Goal: Find specific page/section: Find specific page/section

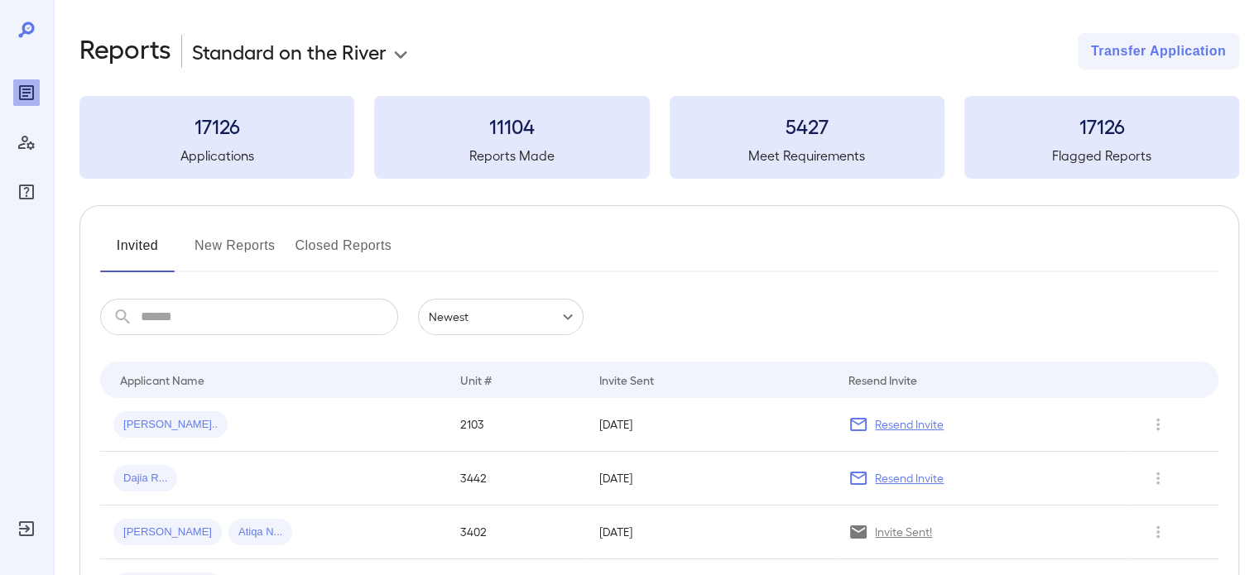
click at [225, 246] on button "New Reports" at bounding box center [235, 253] width 81 height 40
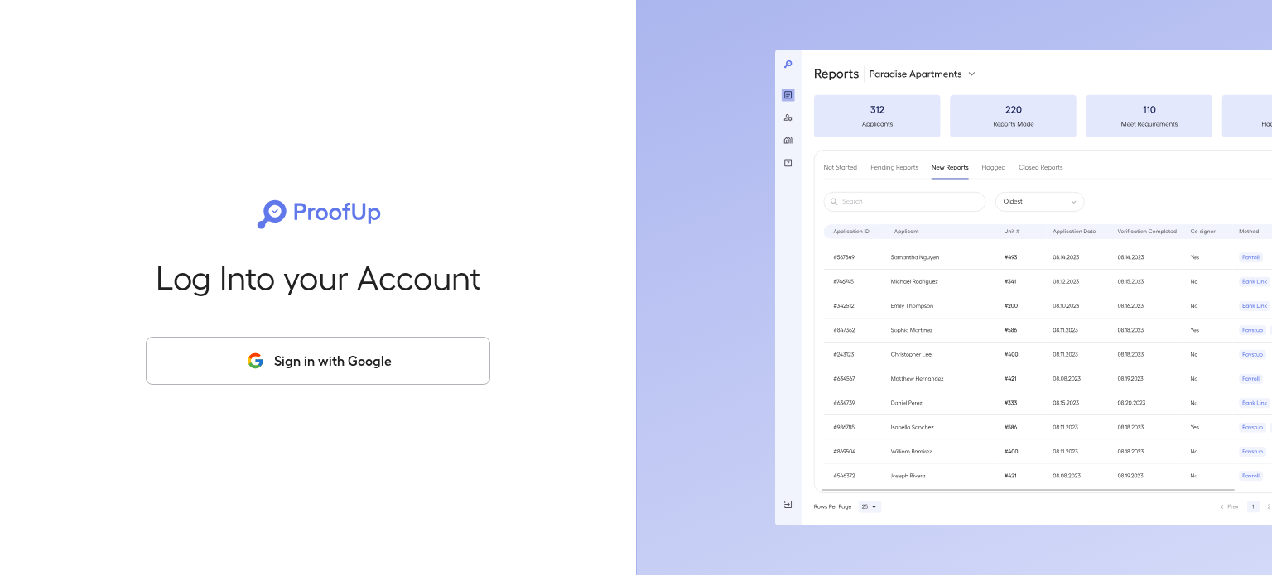
click at [298, 367] on button "Sign in with Google" at bounding box center [318, 361] width 344 height 48
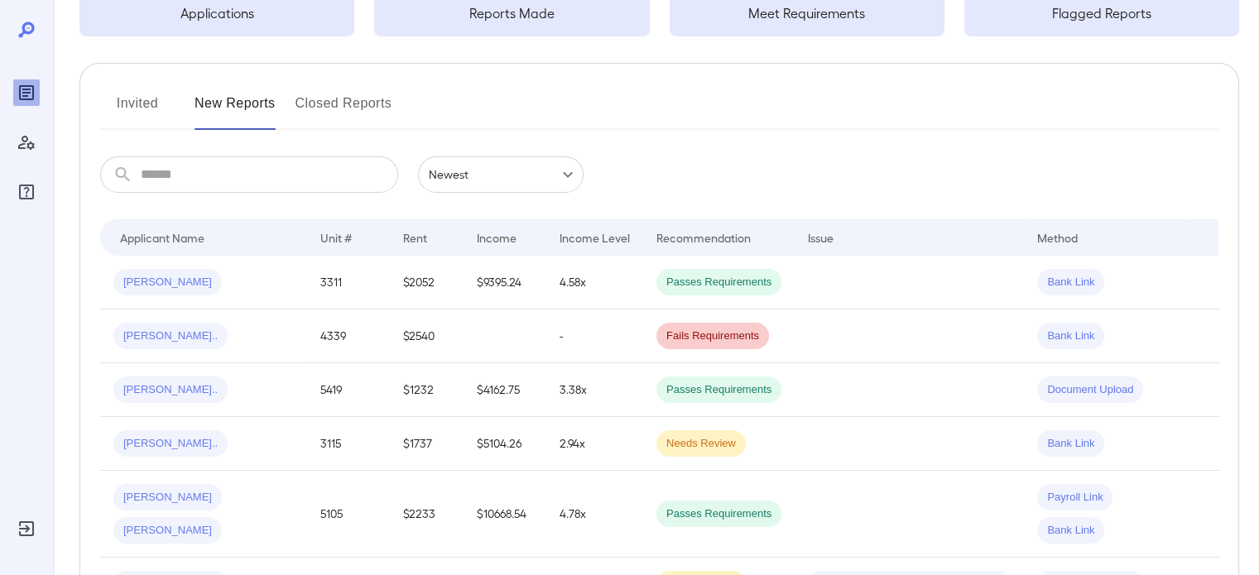
scroll to position [83, 0]
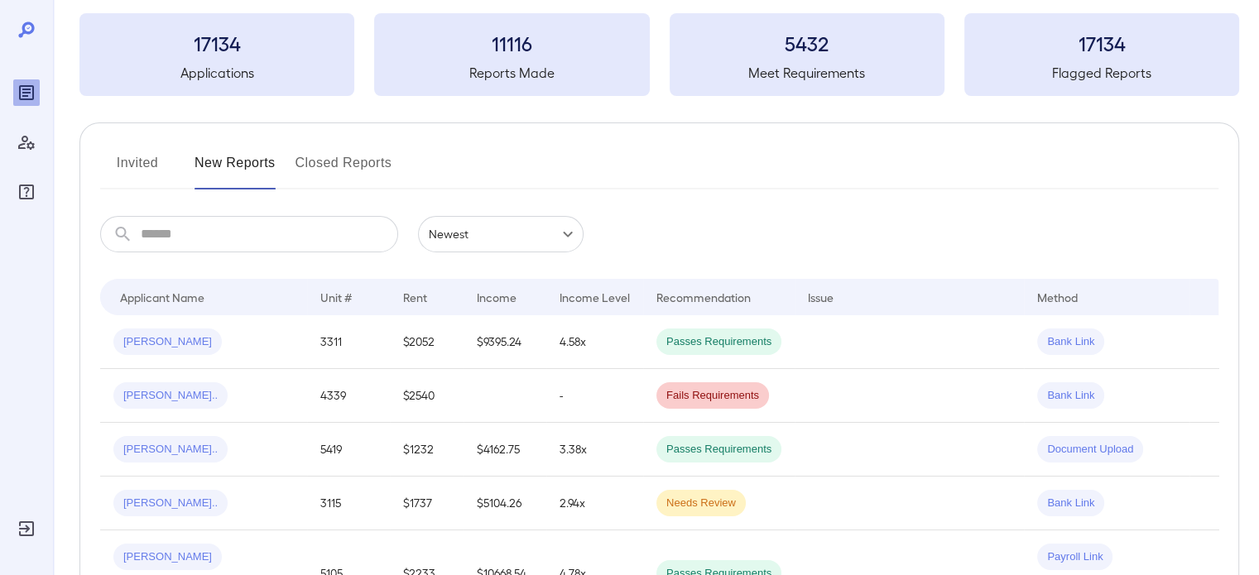
click at [132, 177] on button "Invited" at bounding box center [137, 170] width 75 height 40
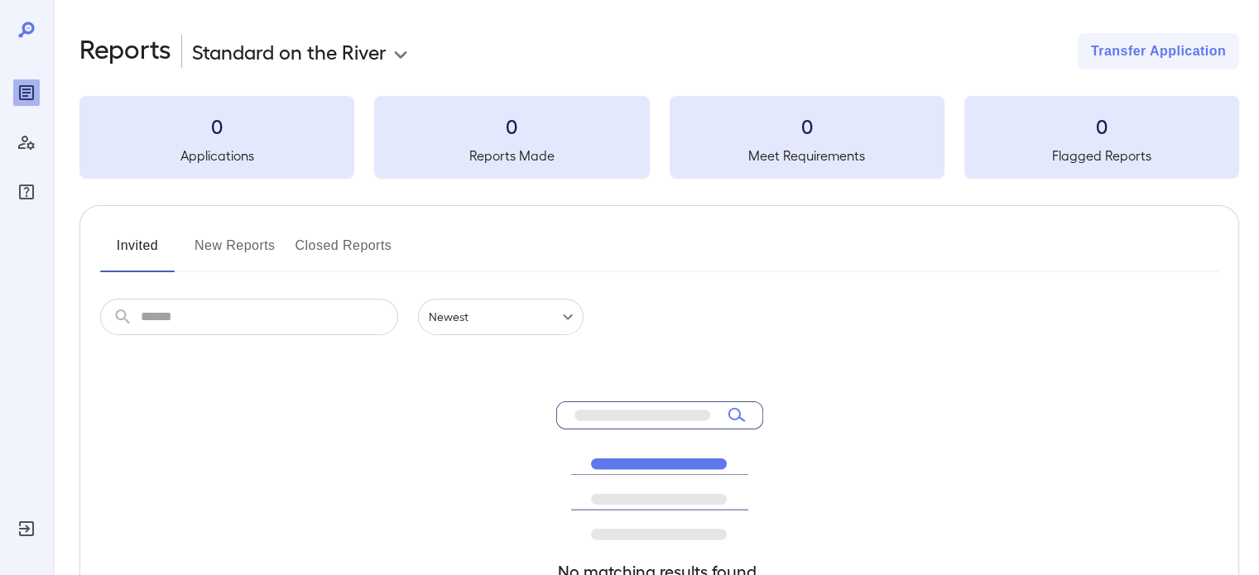
click at [238, 241] on button "New Reports" at bounding box center [235, 253] width 81 height 40
